Goal: Task Accomplishment & Management: Manage account settings

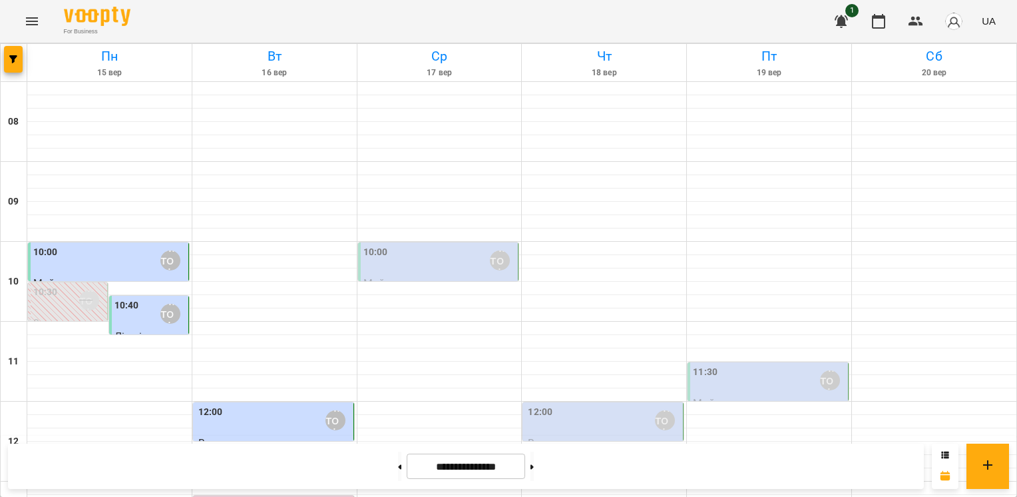
scroll to position [403, 0]
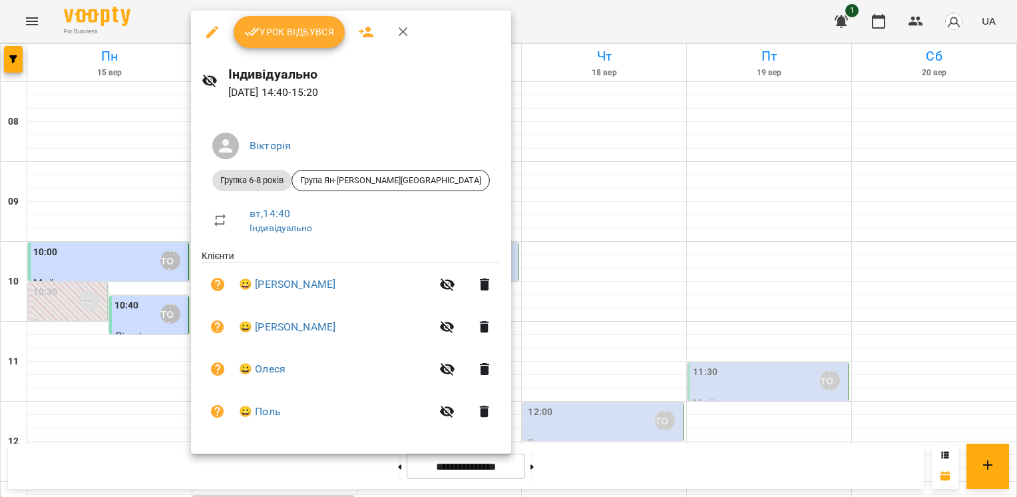
click at [292, 31] on span "Урок відбувся" at bounding box center [289, 32] width 91 height 16
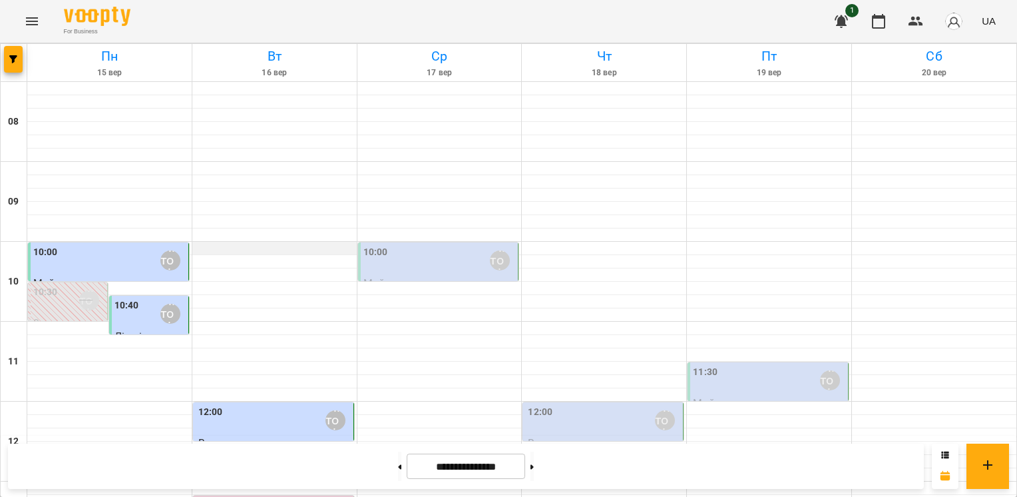
scroll to position [466, 0]
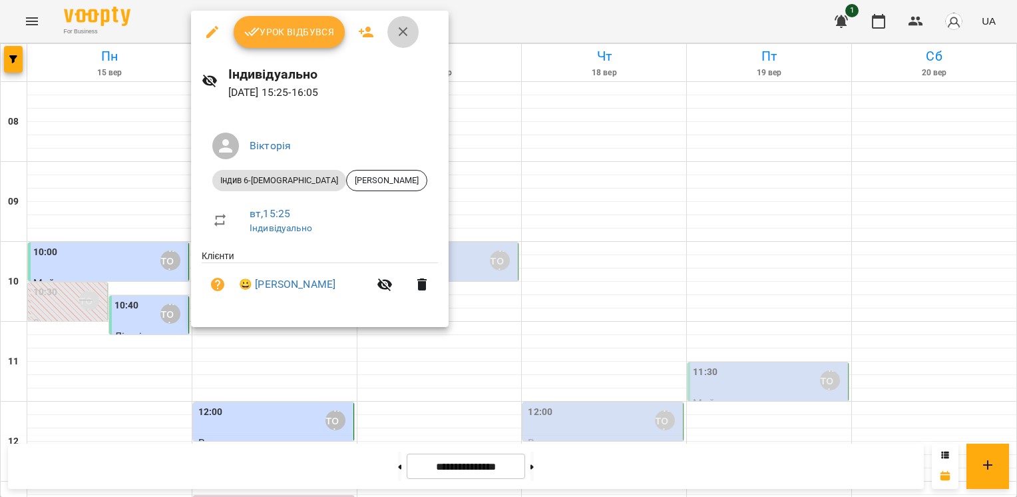
click at [395, 29] on icon "button" at bounding box center [403, 32] width 16 height 16
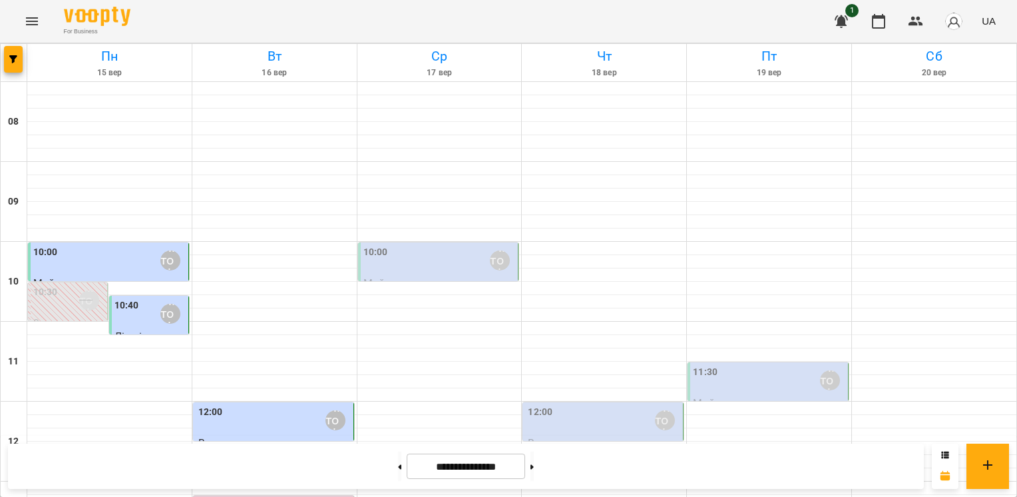
scroll to position [533, 0]
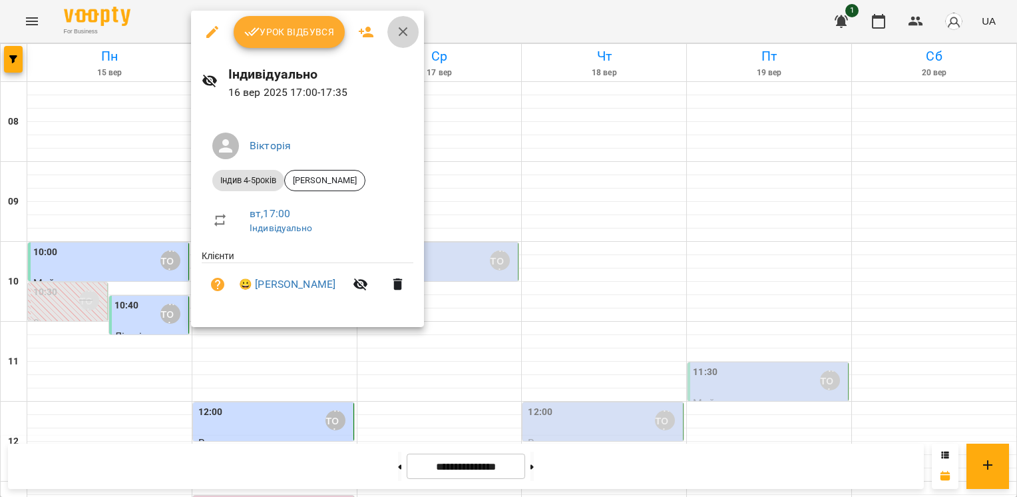
click at [403, 36] on icon "button" at bounding box center [403, 32] width 16 height 16
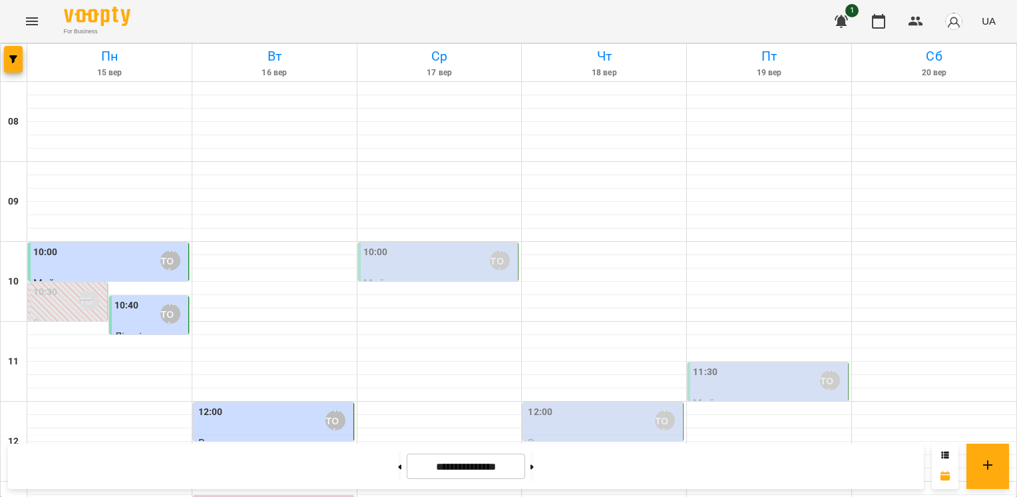
scroll to position [470, 0]
